Goal: Information Seeking & Learning: Learn about a topic

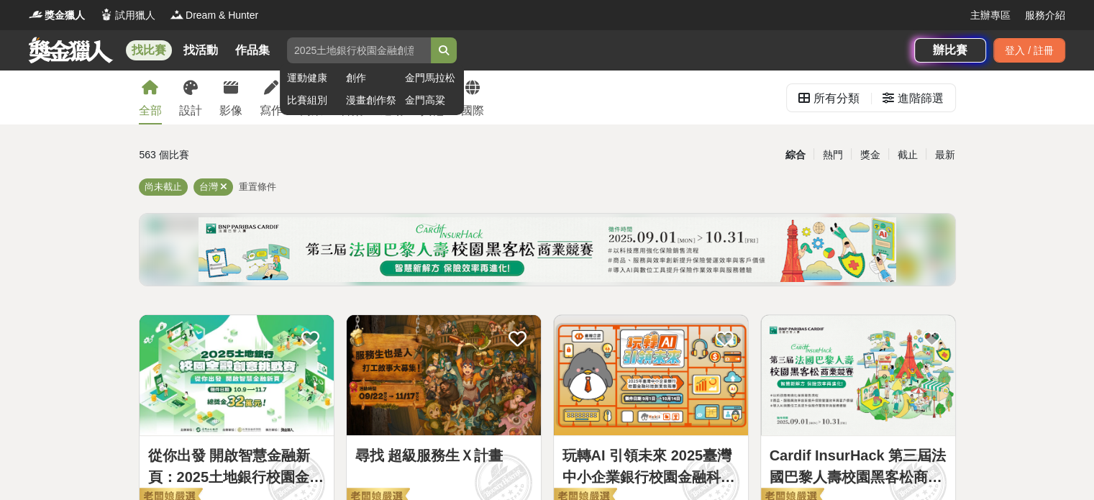
click at [311, 54] on input "search" at bounding box center [359, 50] width 144 height 26
click at [431, 37] on button "submit" at bounding box center [444, 50] width 26 height 26
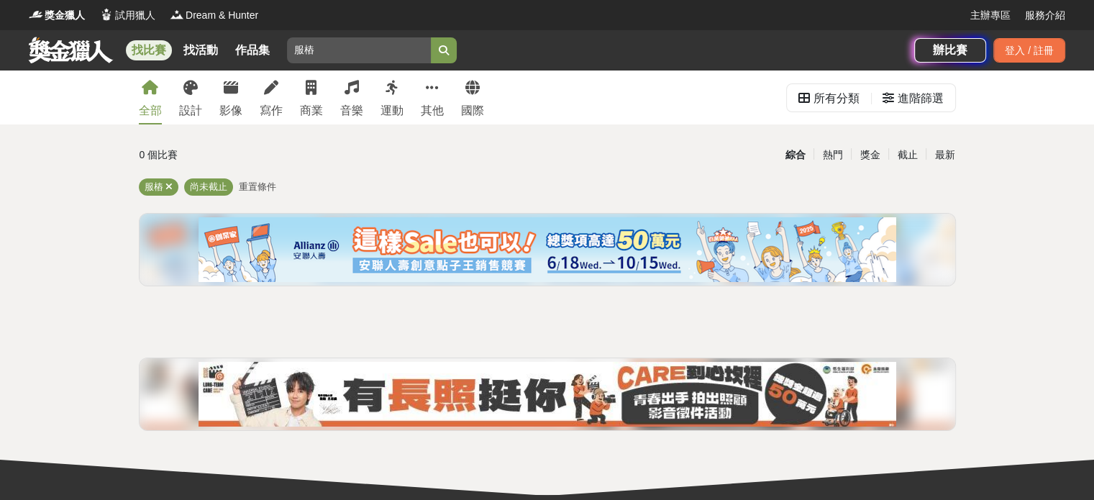
drag, startPoint x: 297, startPoint y: 46, endPoint x: 281, endPoint y: 42, distance: 16.2
click at [302, 48] on input "服樁" at bounding box center [359, 50] width 144 height 26
click at [431, 37] on button "submit" at bounding box center [444, 50] width 26 height 26
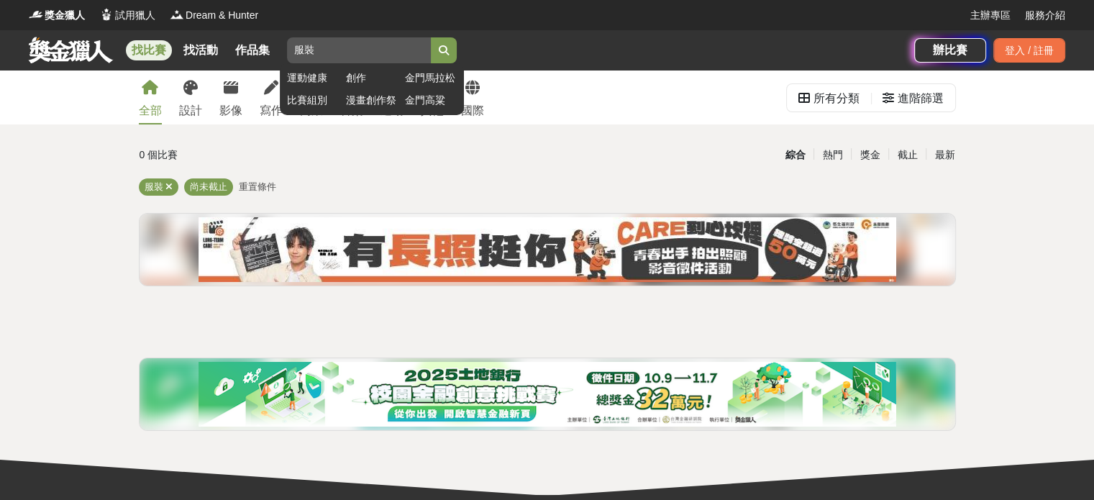
drag, startPoint x: 314, startPoint y: 47, endPoint x: 291, endPoint y: 45, distance: 23.8
click at [305, 46] on input "服裝" at bounding box center [359, 50] width 144 height 26
click at [431, 37] on button "submit" at bounding box center [444, 50] width 26 height 26
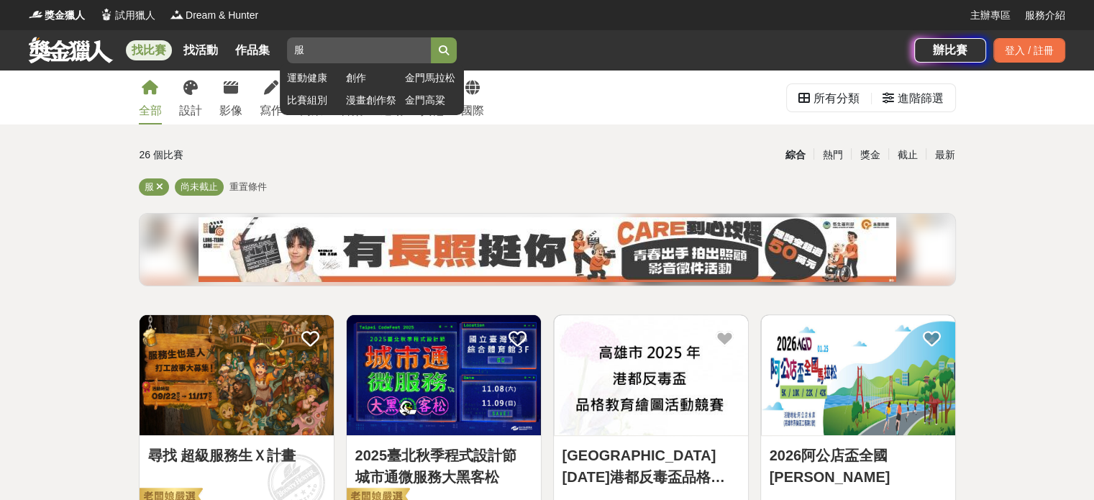
click at [339, 42] on input "服" at bounding box center [359, 50] width 144 height 26
click at [431, 37] on button "submit" at bounding box center [444, 50] width 26 height 26
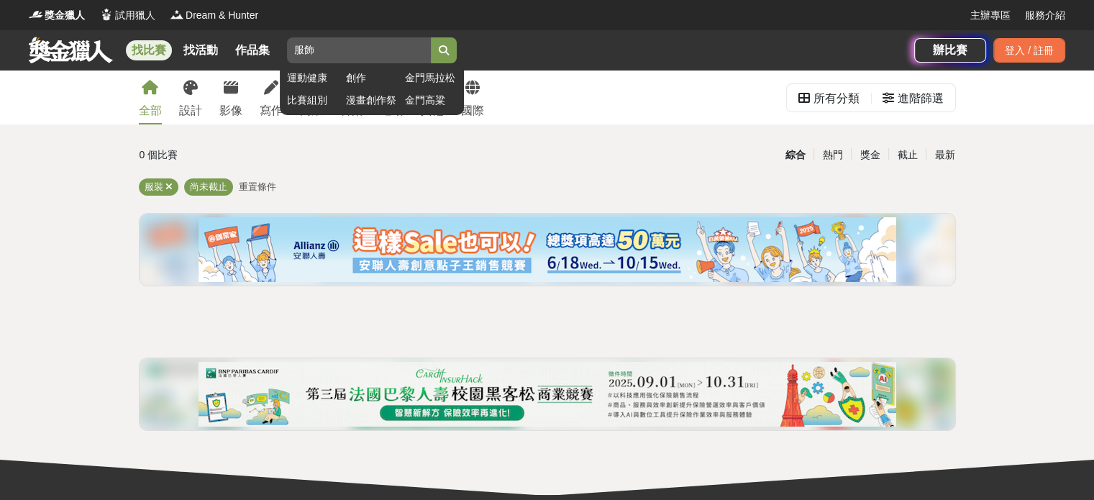
click at [431, 37] on button "submit" at bounding box center [444, 50] width 26 height 26
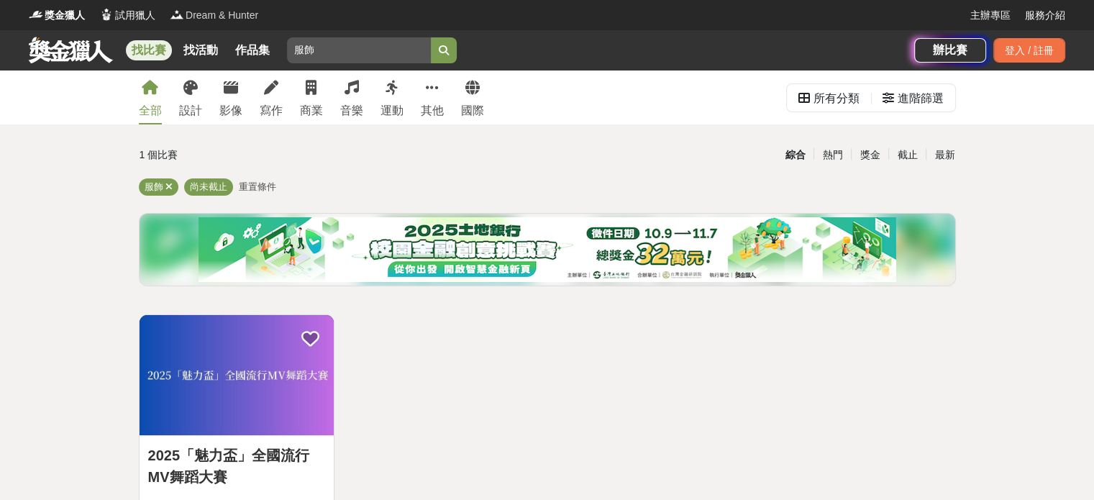
drag, startPoint x: 311, startPoint y: 47, endPoint x: 204, endPoint y: 19, distance: 110.1
click at [204, 19] on div "獎金獵人 試用獵人 Dream & Hunter 主辦專區 服務介紹 找比賽 找活動 作品集 服飾 運動健康 創作 金門馬拉松 比賽組別 漫畫創作祭 金門高粱…" at bounding box center [547, 35] width 1094 height 70
click at [431, 37] on button "submit" at bounding box center [444, 50] width 26 height 26
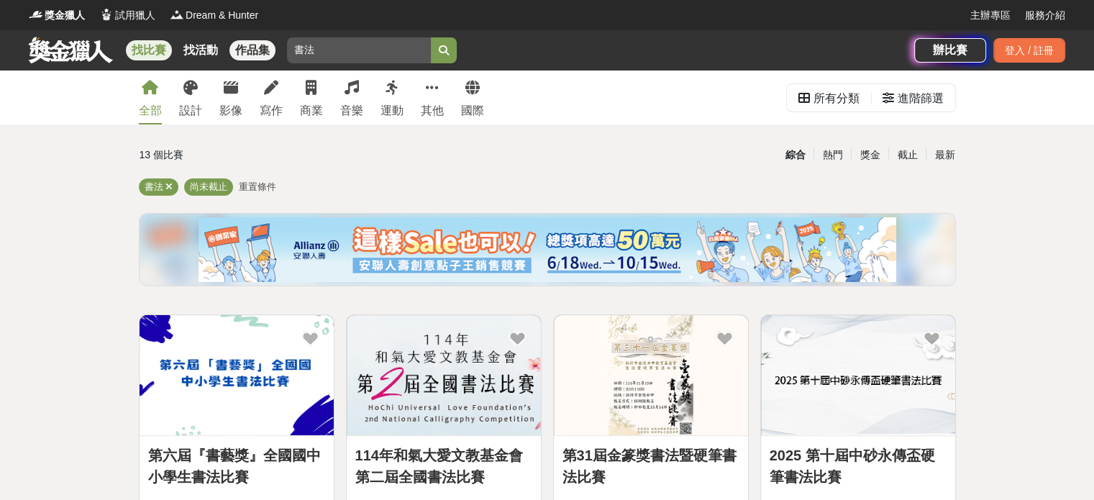
drag, startPoint x: 305, startPoint y: 56, endPoint x: 273, endPoint y: 55, distance: 32.4
click at [273, 55] on div "找比賽 找活動 作品集 書法 運動健康 創作 金門馬拉松 比賽組別 漫畫創作祭 金門高粱" at bounding box center [471, 50] width 885 height 40
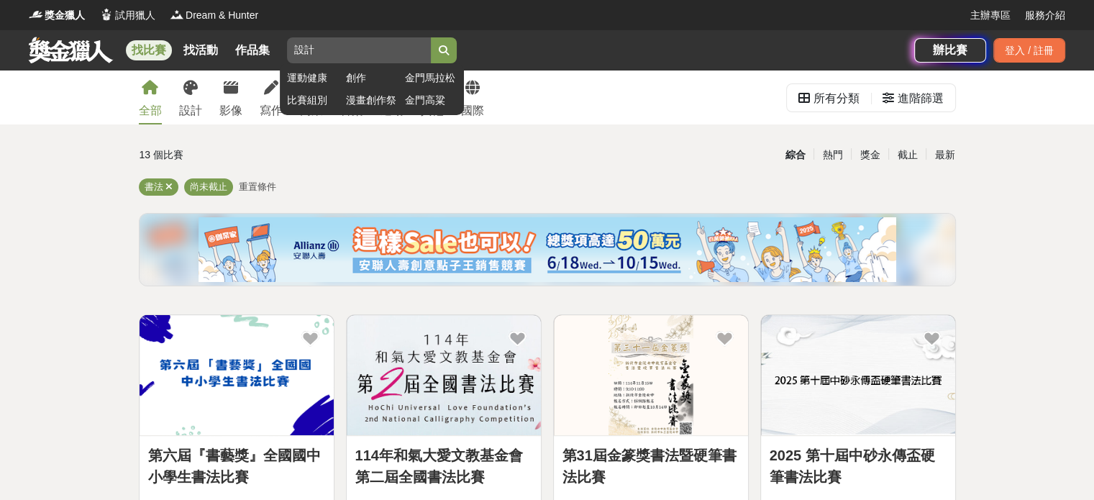
click at [431, 37] on button "submit" at bounding box center [444, 50] width 26 height 26
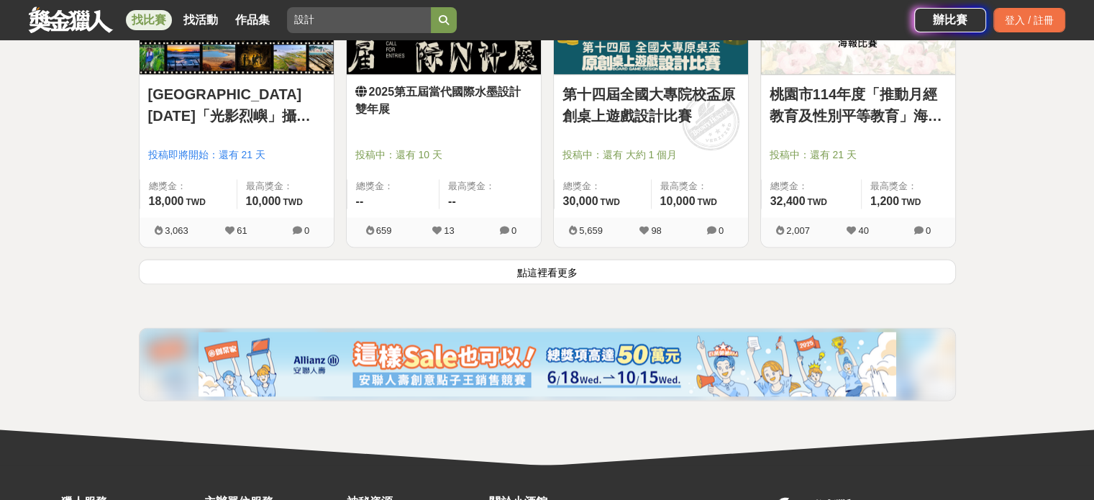
scroll to position [1913, 0]
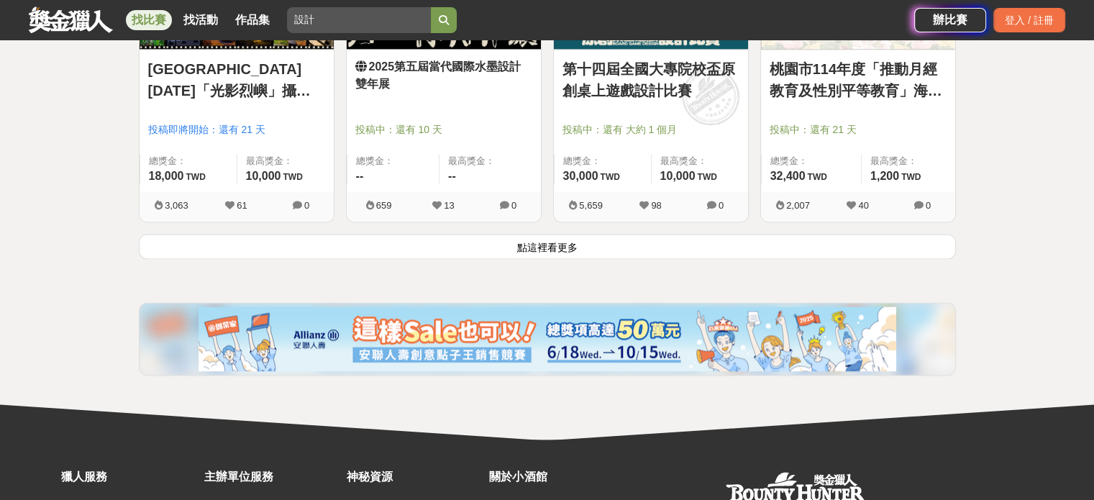
click at [634, 255] on button "點這裡看更多" at bounding box center [547, 246] width 817 height 25
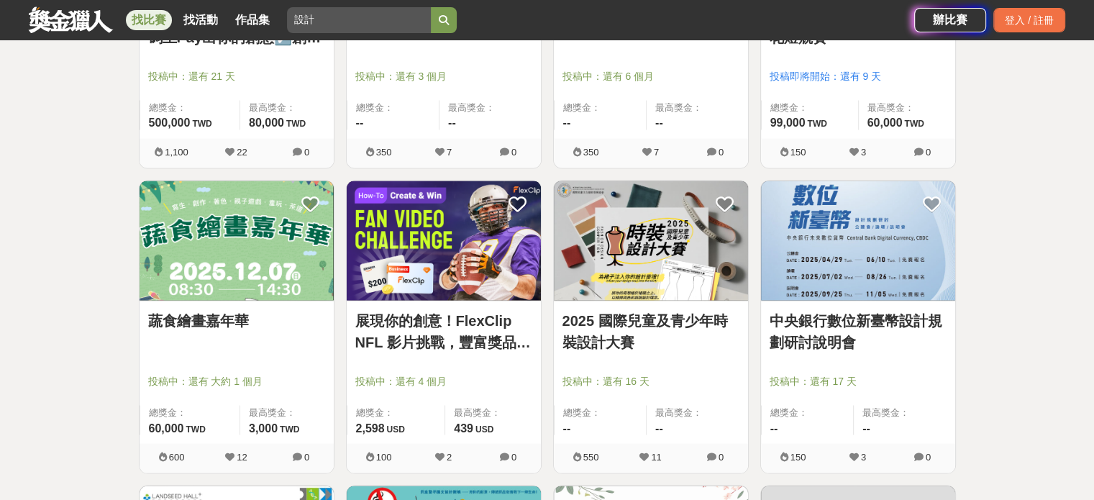
scroll to position [2894, 0]
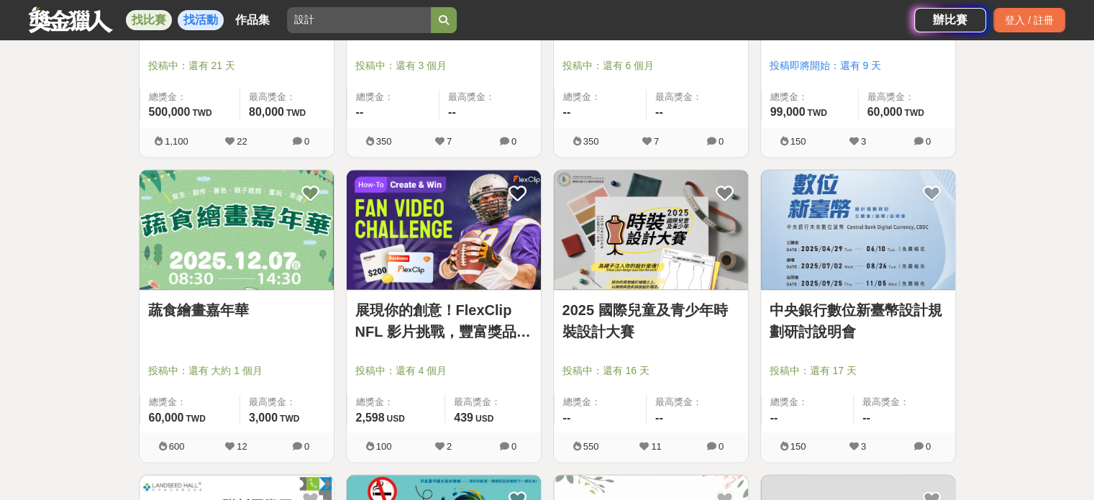
drag, startPoint x: 380, startPoint y: 14, endPoint x: 199, endPoint y: 16, distance: 181.3
click at [199, 16] on div "找比賽 找活動 作品集 設計 運動健康 創作 金門馬拉松 比賽組別 漫畫創作祭 金門高粱" at bounding box center [471, 20] width 885 height 40
type input "時裝"
click at [431, 7] on button "submit" at bounding box center [444, 20] width 26 height 26
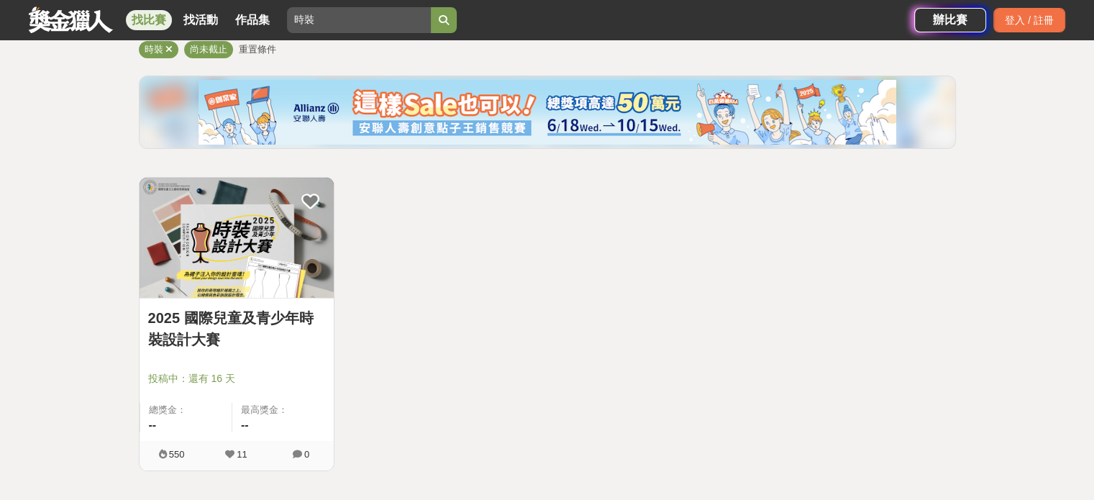
scroll to position [69, 0]
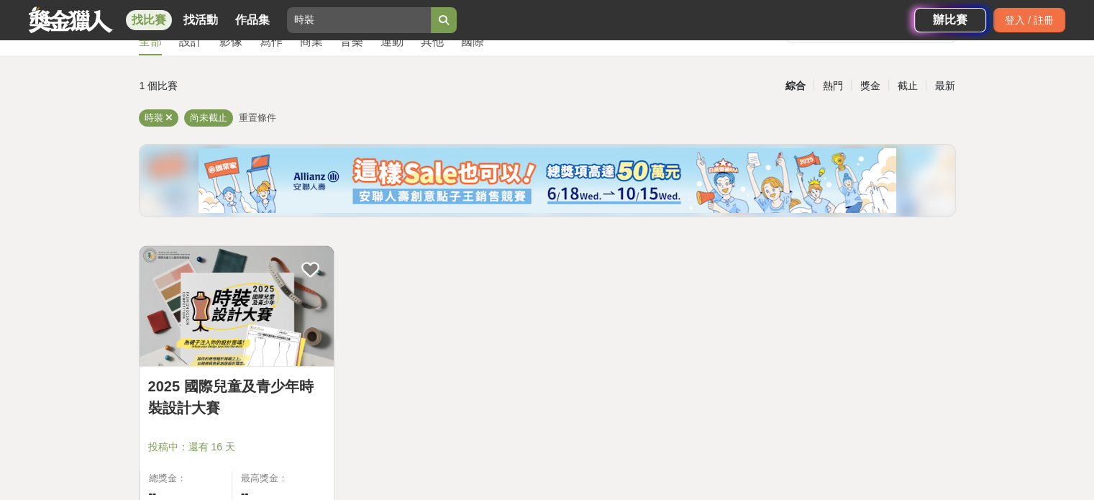
click at [213, 287] on img at bounding box center [237, 306] width 194 height 120
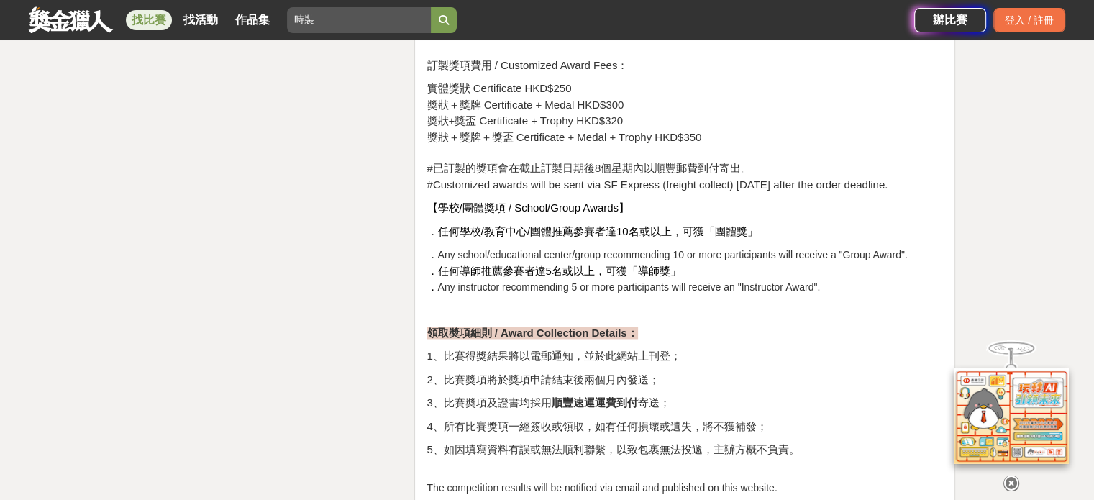
scroll to position [2374, 0]
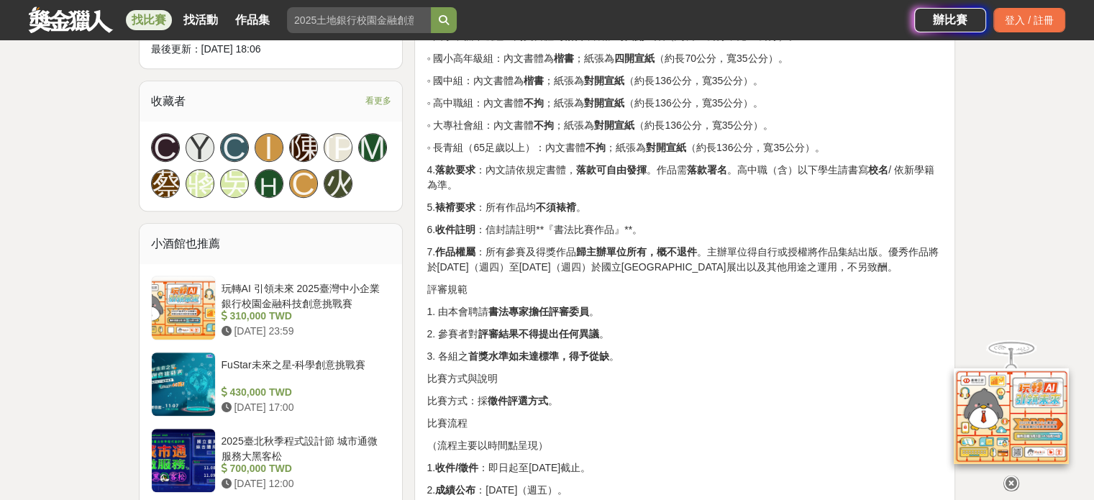
scroll to position [1079, 0]
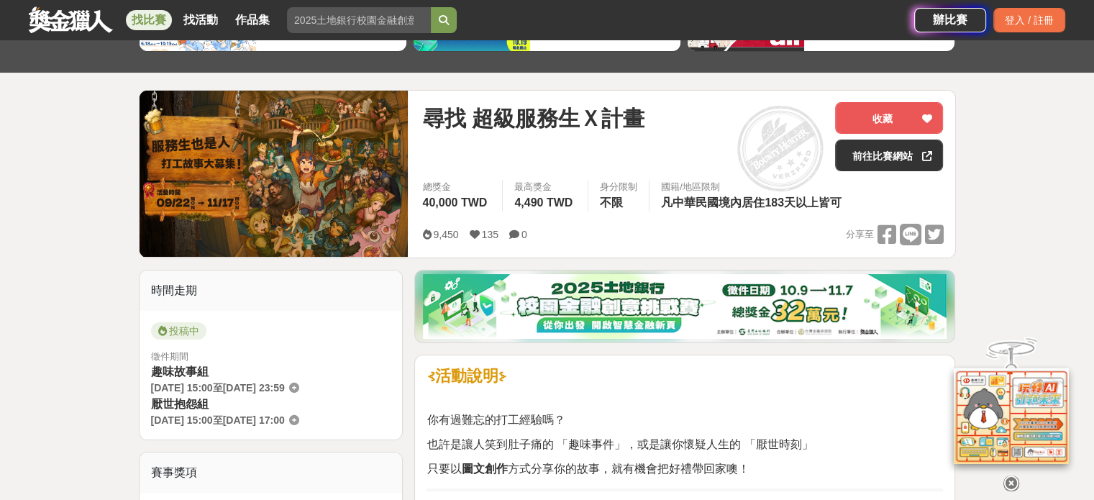
scroll to position [288, 0]
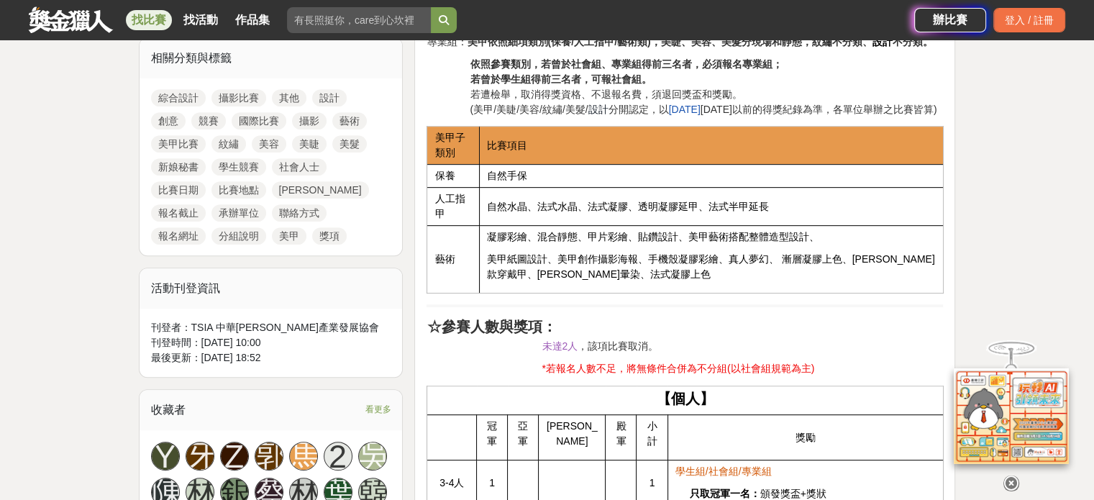
scroll to position [681, 0]
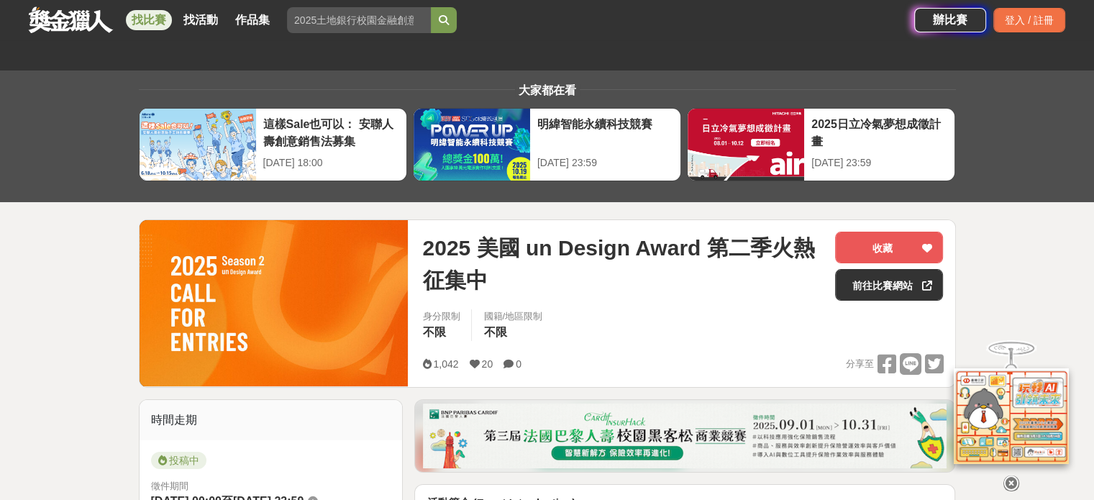
scroll to position [570, 0]
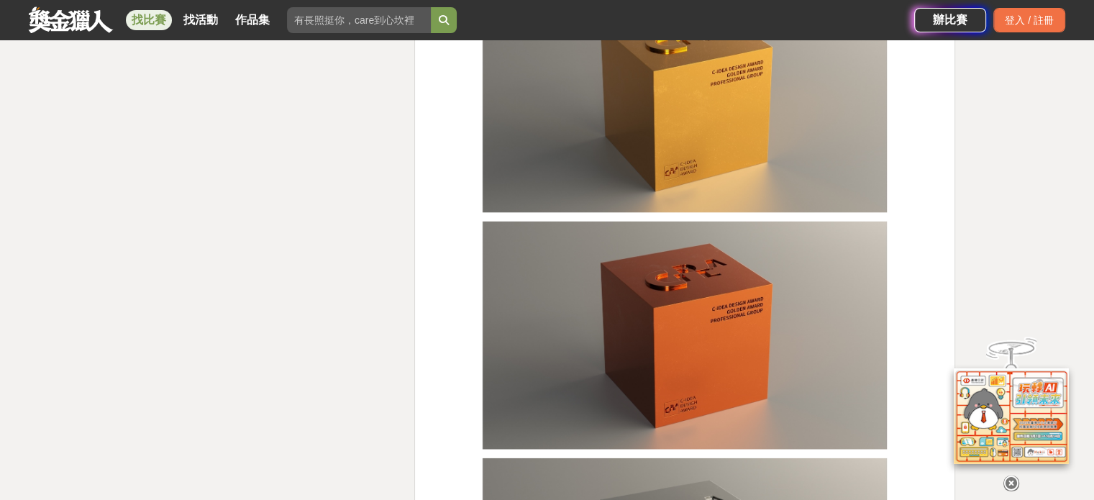
scroll to position [3237, 0]
